Goal: Complete application form

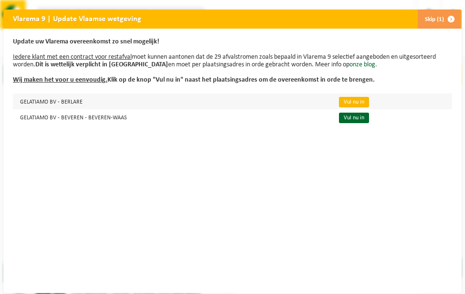
click at [346, 103] on link "Vul nu in" at bounding box center [354, 102] width 30 height 11
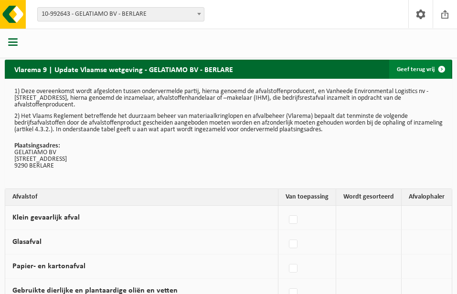
click at [432, 69] on link "Geef terug vrij" at bounding box center [420, 69] width 62 height 19
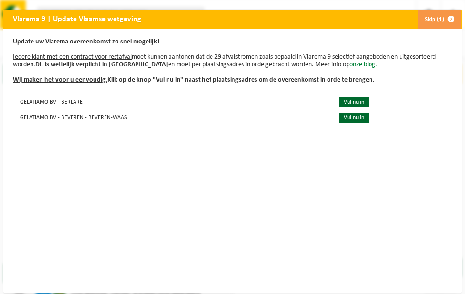
click at [350, 63] on link "onze blog." at bounding box center [364, 64] width 28 height 7
click at [343, 100] on link "Vul nu in" at bounding box center [354, 102] width 30 height 11
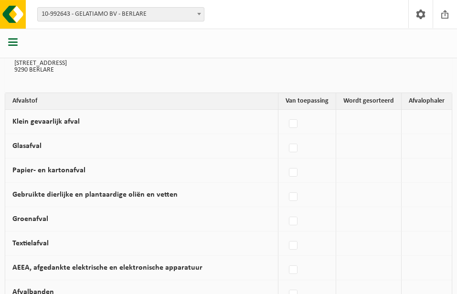
scroll to position [96, 0]
click at [360, 171] on td at bounding box center [368, 171] width 65 height 24
click at [296, 173] on label at bounding box center [293, 173] width 13 height 14
click at [286, 161] on input "Papier- en kartonafval" at bounding box center [285, 161] width 0 height 0
checkbox input "true"
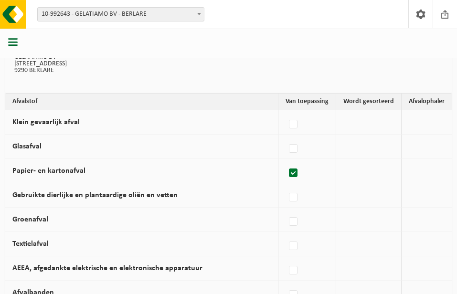
checkbox input "true"
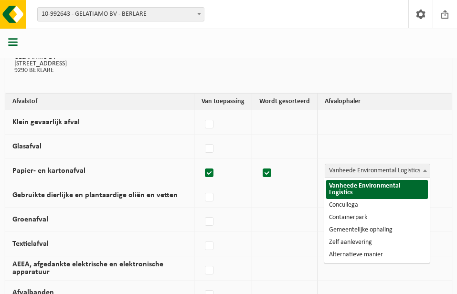
click at [425, 169] on span at bounding box center [425, 170] width 10 height 12
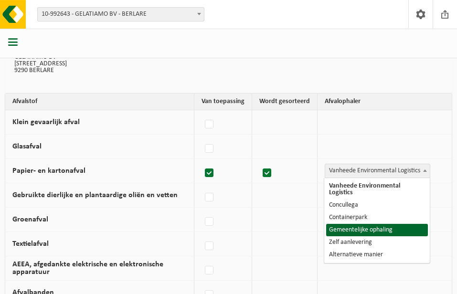
select select "Gemeentelijke ophaling"
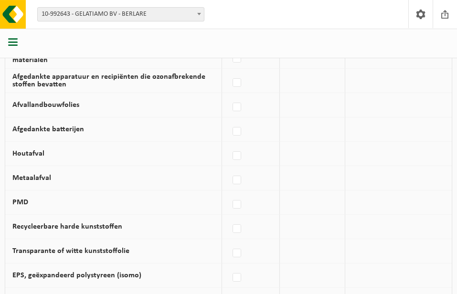
scroll to position [430, 0]
click at [240, 202] on label at bounding box center [237, 204] width 13 height 14
click at [229, 193] on input "PMD" at bounding box center [229, 192] width 0 height 0
checkbox input "true"
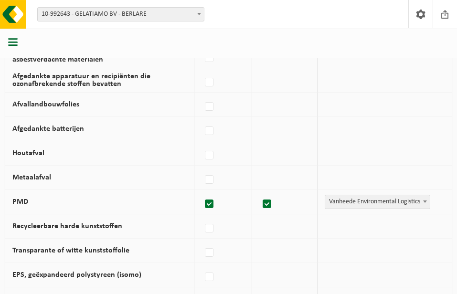
click at [423, 200] on span at bounding box center [425, 201] width 10 height 12
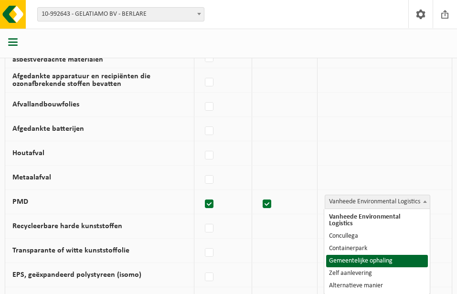
select select "Gemeentelijke ophaling"
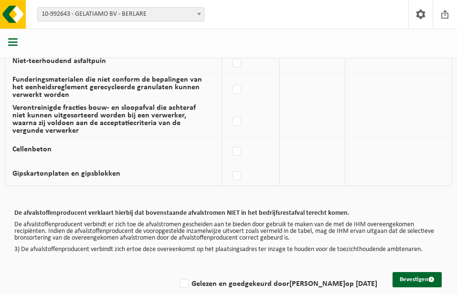
scroll to position [750, 0]
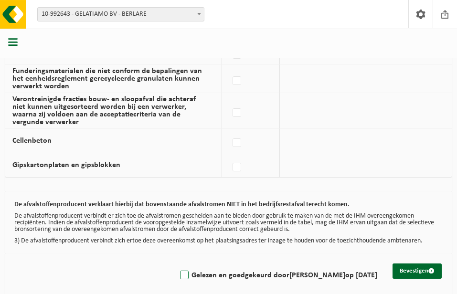
click at [178, 268] on label "Gelezen en goedgekeurd door GAETANO PANARISI op 17/09/25" at bounding box center [277, 275] width 199 height 14
click at [176, 264] on input "Gelezen en goedgekeurd door GAETANO PANARISI op 17/09/25" at bounding box center [176, 263] width 0 height 0
checkbox input "true"
click at [413, 264] on button "Bevestigen" at bounding box center [417, 271] width 49 height 15
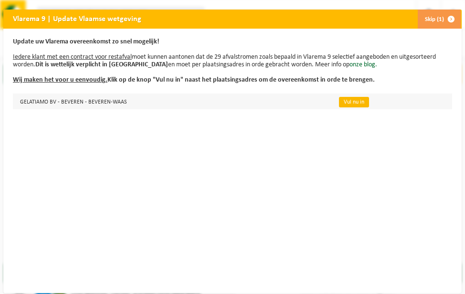
click at [341, 100] on link "Vul nu in" at bounding box center [354, 102] width 30 height 11
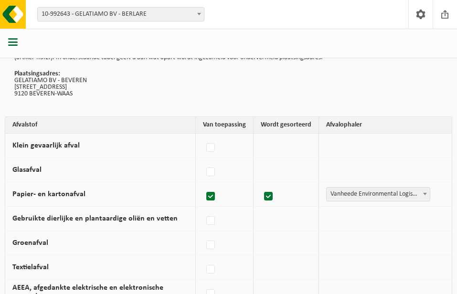
scroll to position [89, 0]
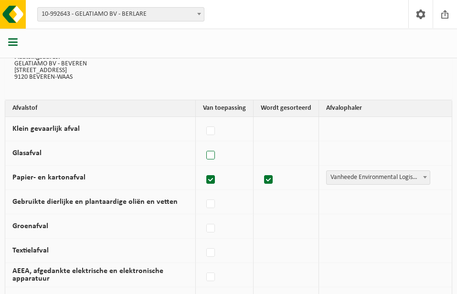
click at [213, 154] on label at bounding box center [210, 156] width 13 height 14
click at [203, 144] on input "Glasafval" at bounding box center [203, 143] width 0 height 0
checkbox input "true"
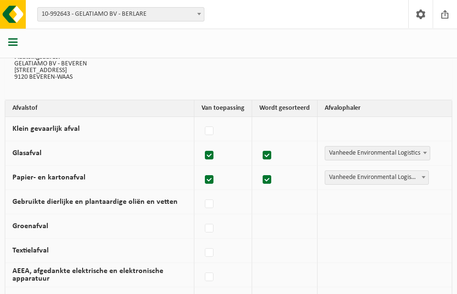
click at [376, 149] on span "Vanheede Environmental Logistics" at bounding box center [377, 153] width 105 height 13
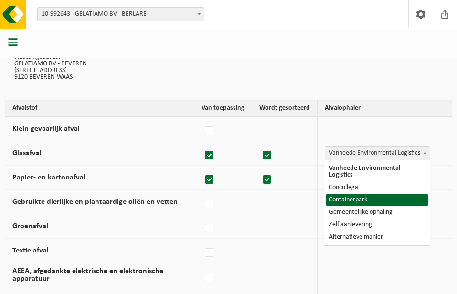
select select "Containerpark"
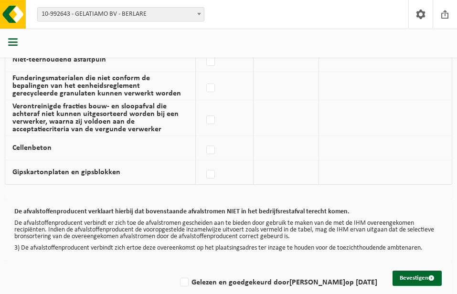
scroll to position [758, 0]
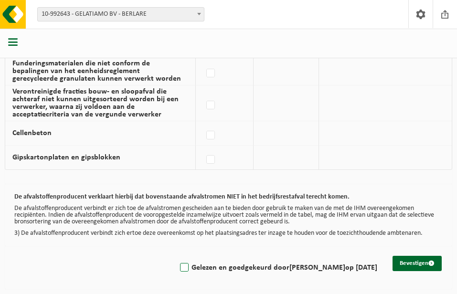
click at [178, 266] on label "Gelezen en goedgekeurd door GAETANO PANARISI op 17/09/25" at bounding box center [277, 268] width 199 height 14
click at [176, 256] on input "Gelezen en goedgekeurd door GAETANO PANARISI op 17/09/25" at bounding box center [176, 256] width 0 height 0
checkbox input "true"
click at [432, 265] on span "submit" at bounding box center [432, 263] width 6 height 6
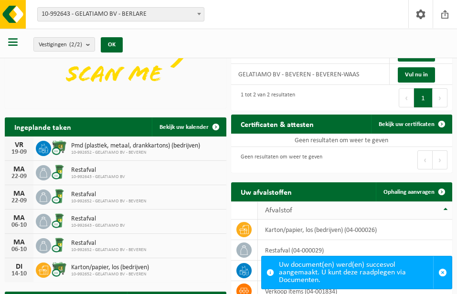
scroll to position [96, 0]
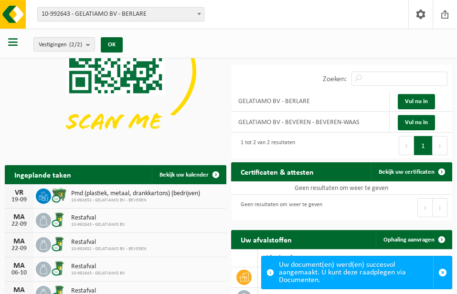
click at [440, 145] on button "Volgende" at bounding box center [440, 145] width 15 height 19
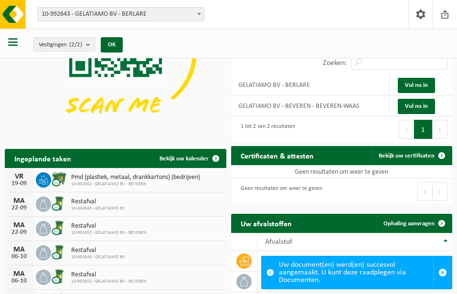
scroll to position [0, 0]
